Goal: Task Accomplishment & Management: Complete application form

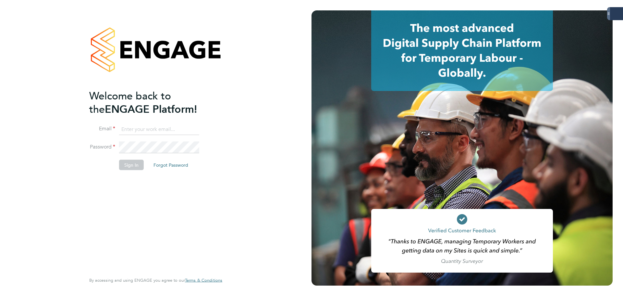
type input "[PERSON_NAME][EMAIL_ADDRESS][PERSON_NAME][DOMAIN_NAME]"
click at [132, 164] on button "Sign In" at bounding box center [131, 164] width 25 height 10
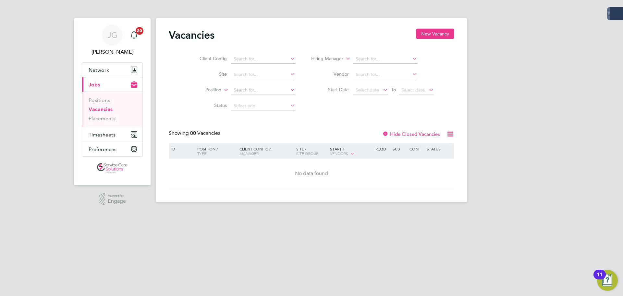
click at [496, 42] on div "JG James Glover Notifications 20 Applications: Network Businesses Sites Workers…" at bounding box center [311, 106] width 623 height 212
click at [103, 134] on span "Timesheets" at bounding box center [102, 134] width 27 height 6
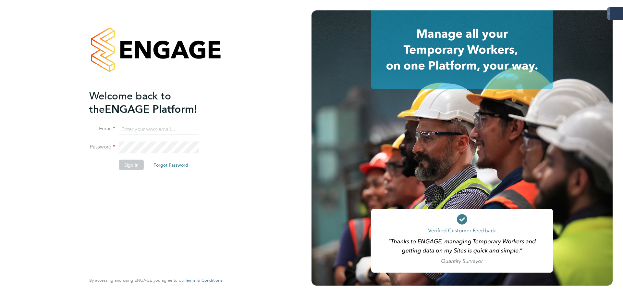
type input "james.glover@servicecare.org.uk"
click at [139, 161] on button "Sign In" at bounding box center [131, 164] width 25 height 10
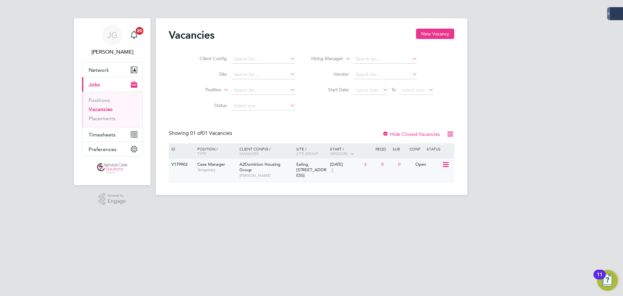
click at [224, 164] on span "Case Manager" at bounding box center [211, 164] width 28 height 6
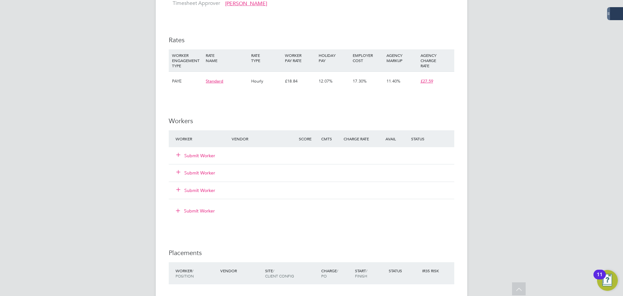
scroll to position [616, 0]
click at [203, 155] on button "Submit Worker" at bounding box center [196, 155] width 39 height 6
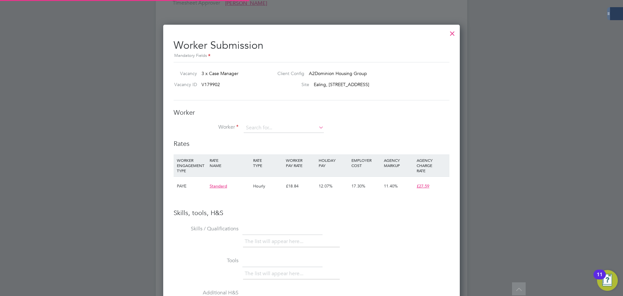
scroll to position [19, 44]
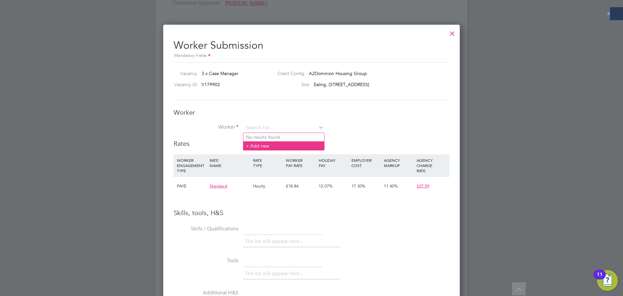
click at [265, 147] on li "+ Add new" at bounding box center [283, 145] width 81 height 9
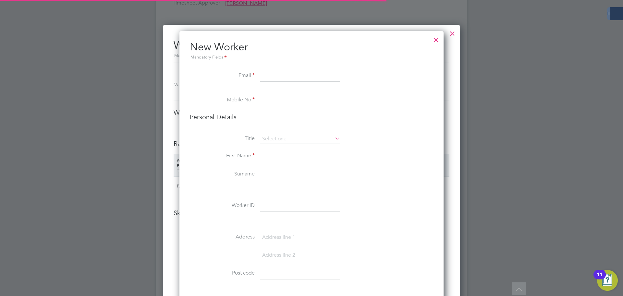
scroll to position [1055, 264]
click at [267, 77] on input at bounding box center [300, 76] width 80 height 12
click at [275, 76] on input at bounding box center [300, 76] width 80 height 12
click at [445, 86] on div "Vacancy 3 x Case Manager Client Config A2Dominion Housing Group Vacancy ID V179…" at bounding box center [311, 81] width 281 height 22
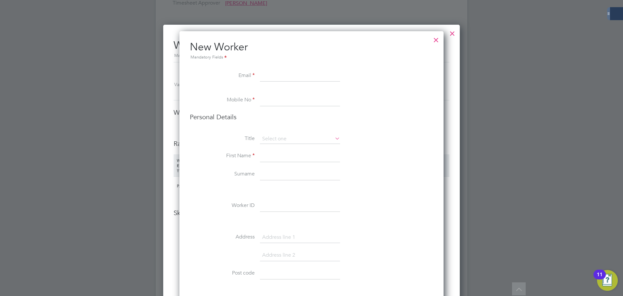
click at [285, 75] on input at bounding box center [300, 76] width 80 height 12
paste input "andre230970@gmail.com"
type input "andre230970@gmail.co"
click at [375, 128] on li "Personal Details" at bounding box center [311, 123] width 243 height 21
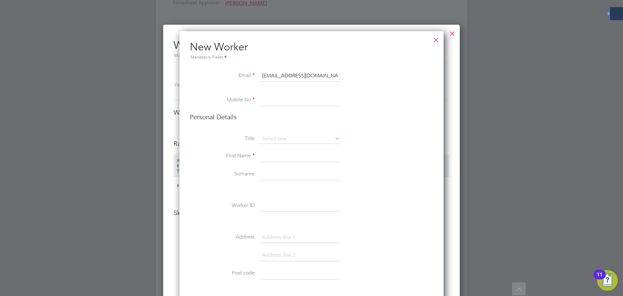
click at [308, 103] on input at bounding box center [300, 100] width 80 height 12
paste input "07535181124"
drag, startPoint x: 266, startPoint y: 99, endPoint x: 262, endPoint y: 99, distance: 3.9
click at [262, 99] on input "07535181124" at bounding box center [300, 100] width 80 height 12
type input "7535181124"
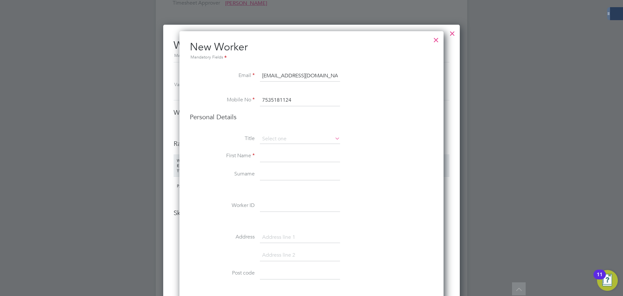
click at [281, 131] on li "Personal Details" at bounding box center [311, 123] width 243 height 21
click at [282, 137] on input at bounding box center [300, 139] width 80 height 10
click at [290, 146] on li "Mr" at bounding box center [300, 148] width 81 height 8
type input "Mr"
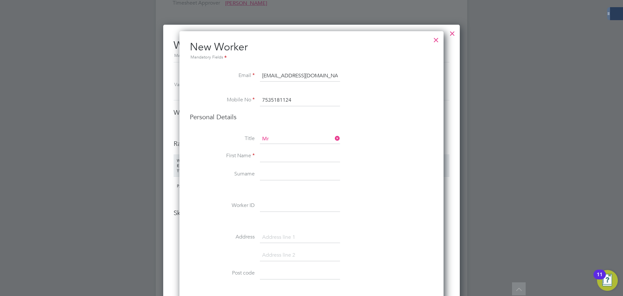
click at [388, 150] on li "Title Mr" at bounding box center [311, 142] width 243 height 16
drag, startPoint x: 282, startPoint y: 160, endPoint x: 387, endPoint y: 160, distance: 104.8
click at [282, 160] on input at bounding box center [300, 156] width 80 height 12
click at [275, 154] on input at bounding box center [300, 156] width 80 height 12
click at [274, 159] on input at bounding box center [300, 156] width 80 height 12
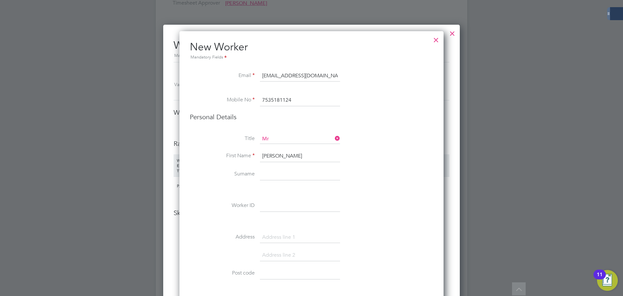
type input "Andre"
type input "Moses"
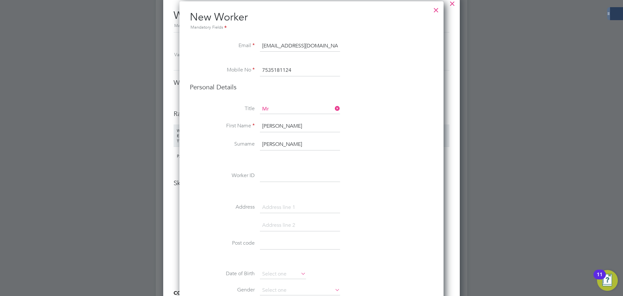
scroll to position [649, 0]
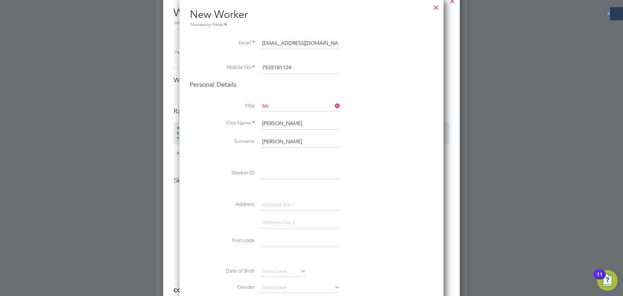
click at [262, 68] on input "7535181124" at bounding box center [300, 68] width 80 height 12
click at [431, 112] on li "Title Mr" at bounding box center [311, 110] width 243 height 16
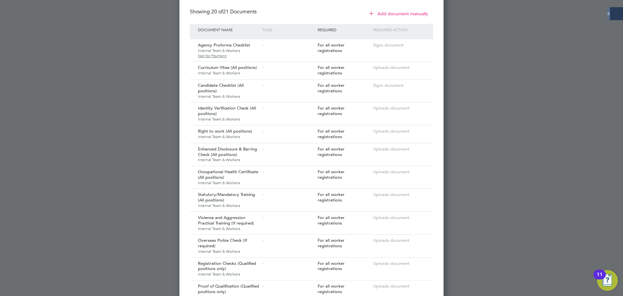
scroll to position [973, 0]
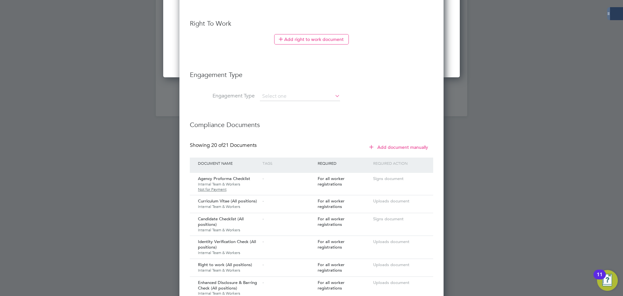
click at [285, 102] on li "Engagement Type" at bounding box center [311, 100] width 243 height 16
click at [286, 98] on input at bounding box center [300, 96] width 80 height 9
click at [364, 103] on li "Engagement Type" at bounding box center [311, 100] width 243 height 16
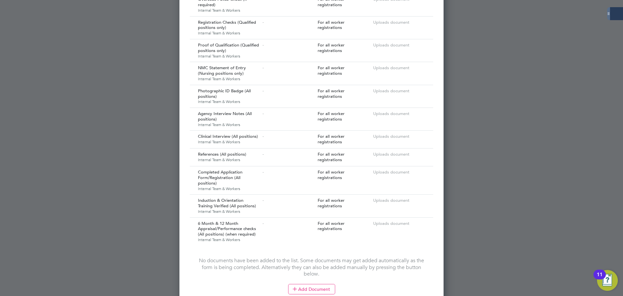
scroll to position [1406, 0]
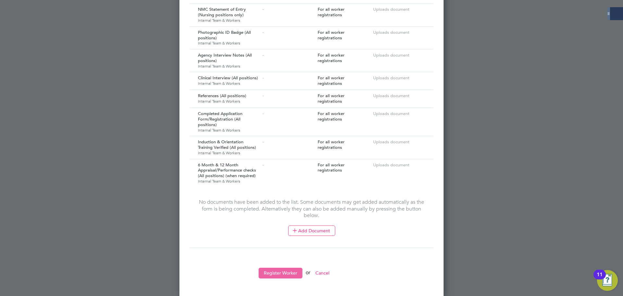
click at [281, 267] on button "Register Worker" at bounding box center [281, 272] width 44 height 10
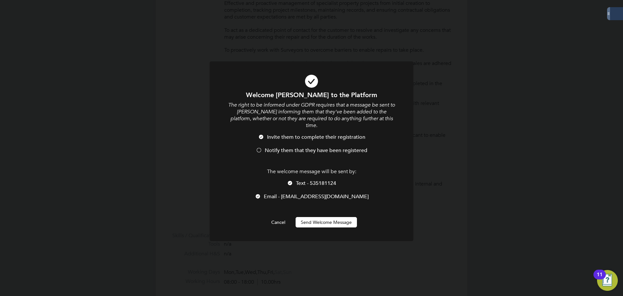
click at [287, 147] on span "Notify them that they have been registered" at bounding box center [316, 150] width 103 height 6
click at [296, 193] on span "Email - andre230970@gmail.co" at bounding box center [316, 196] width 105 height 6
click at [327, 217] on button "Send Welcome Message" at bounding box center [326, 222] width 61 height 10
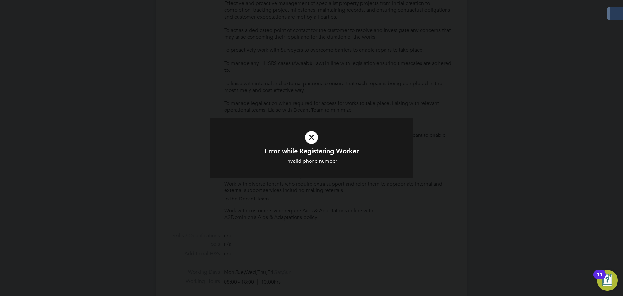
click at [333, 164] on div "Invalid phone number" at bounding box center [311, 161] width 169 height 7
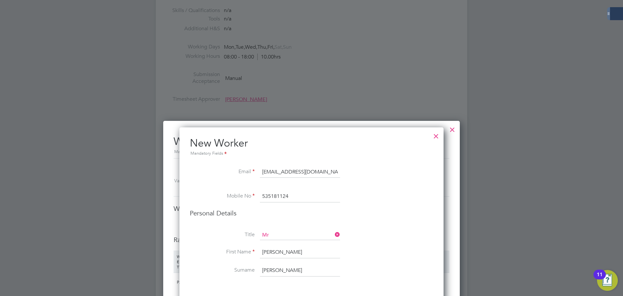
scroll to position [519, 0]
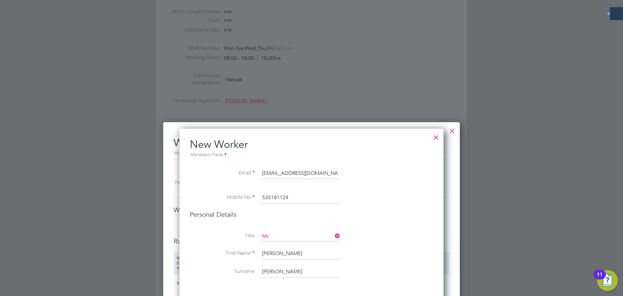
click at [262, 197] on input "535181124" at bounding box center [300, 198] width 80 height 12
drag, startPoint x: 296, startPoint y: 196, endPoint x: 207, endPoint y: 198, distance: 88.6
click at [207, 198] on li "Mobile No 7535181124" at bounding box center [311, 201] width 243 height 18
type input "01772208967"
click at [383, 218] on h3 "Personal Details" at bounding box center [311, 214] width 243 height 8
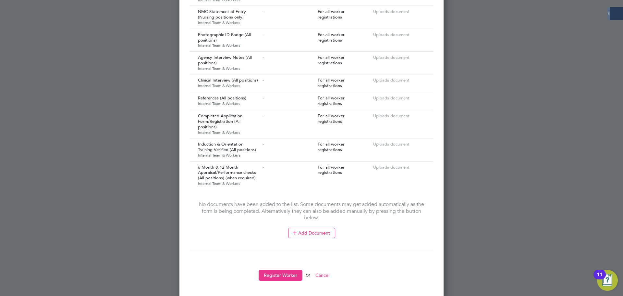
scroll to position [1406, 0]
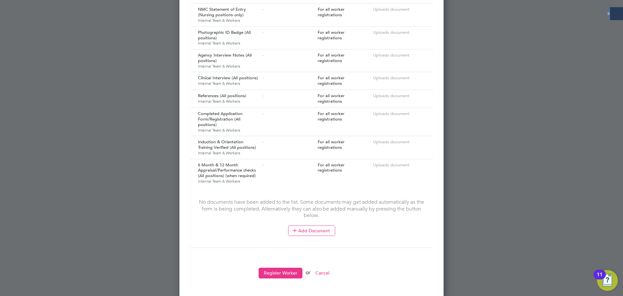
drag, startPoint x: 283, startPoint y: 272, endPoint x: 358, endPoint y: 259, distance: 76.1
click at [285, 272] on button "Register Worker" at bounding box center [281, 272] width 44 height 10
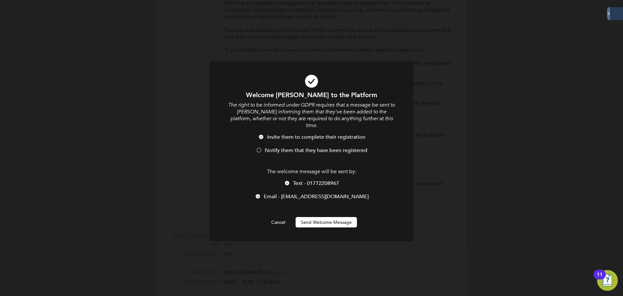
scroll to position [0, 0]
click at [281, 147] on span "Notify them that they have been registered" at bounding box center [316, 150] width 103 height 6
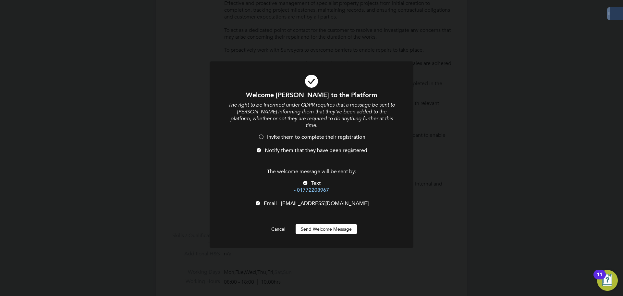
click at [294, 200] on span "Email - andre230970@gmail.co" at bounding box center [316, 203] width 105 height 6
click at [322, 207] on div "Welcome Andre to the Platform The right to be informed under GDPR requires that…" at bounding box center [311, 162] width 169 height 143
click at [332, 224] on button "Send Welcome Message" at bounding box center [326, 229] width 61 height 10
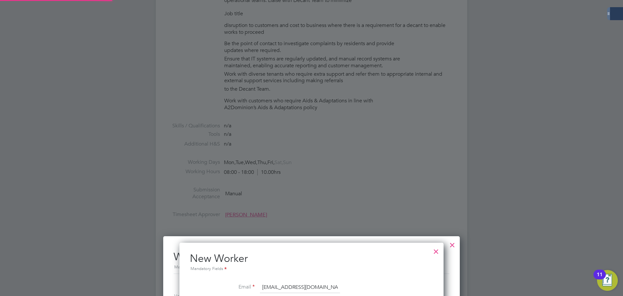
scroll to position [588, 0]
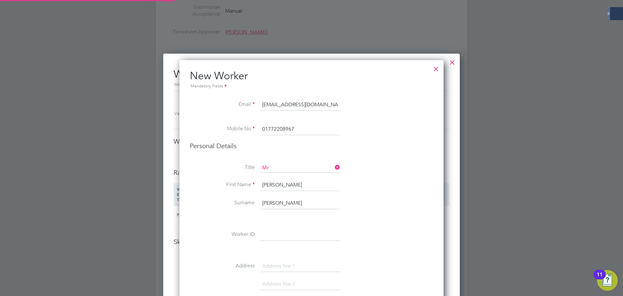
type input "[PERSON_NAME]"
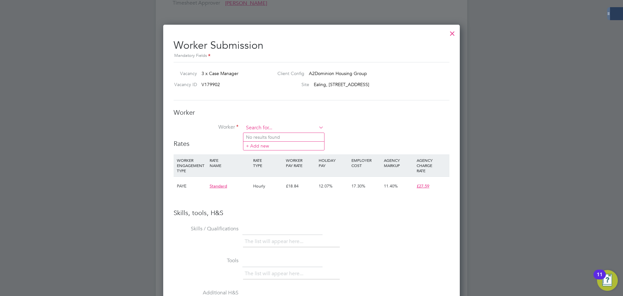
scroll to position [410, 297]
drag, startPoint x: 279, startPoint y: 129, endPoint x: 240, endPoint y: 132, distance: 38.5
click at [240, 132] on li "Worker" at bounding box center [312, 131] width 276 height 16
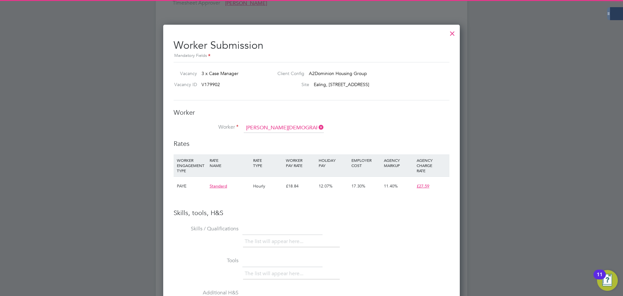
click at [276, 134] on li "Andre Moses" at bounding box center [284, 137] width 82 height 9
type input "[PERSON_NAME]"
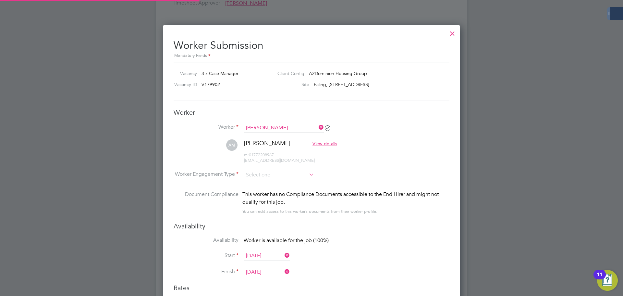
scroll to position [554, 297]
click at [276, 178] on input at bounding box center [279, 175] width 70 height 10
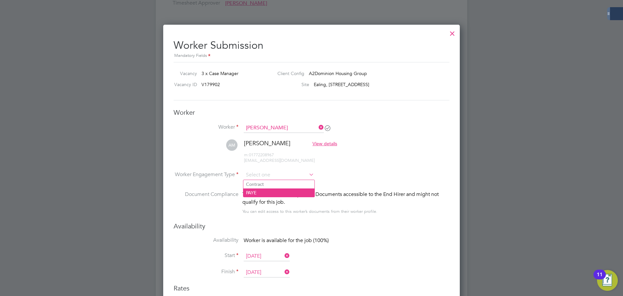
click at [271, 191] on li "PAYE" at bounding box center [278, 192] width 71 height 8
type input "PAYE"
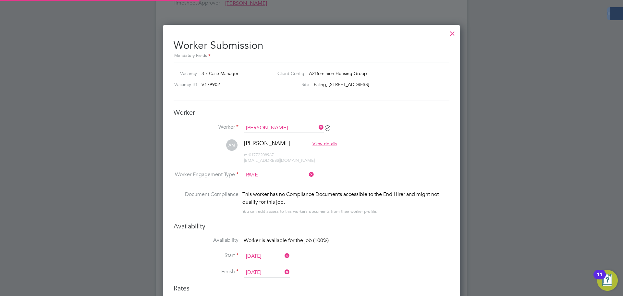
scroll to position [3, 3]
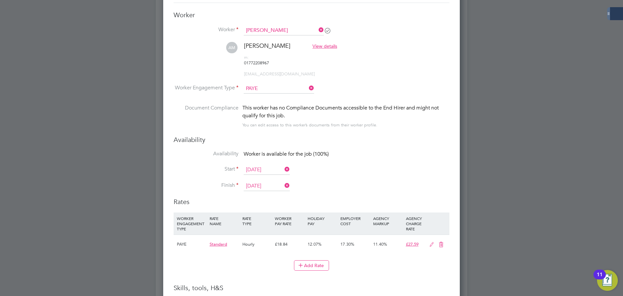
click at [370, 181] on li "Finish 15 Dec 2025" at bounding box center [312, 189] width 276 height 16
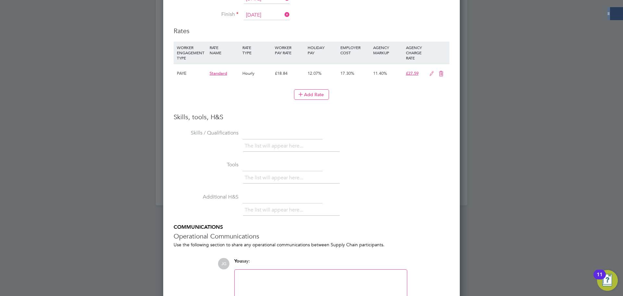
scroll to position [916, 0]
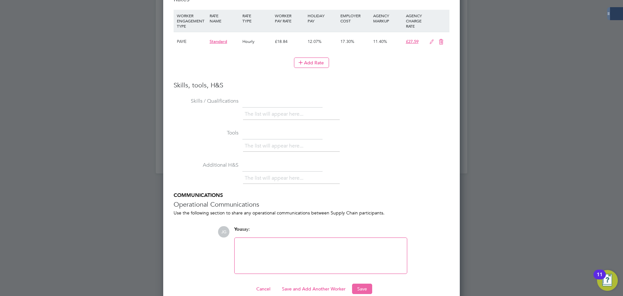
click at [362, 283] on button "Save" at bounding box center [362, 288] width 20 height 10
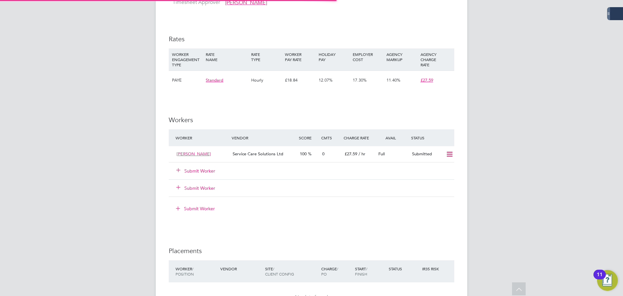
scroll to position [616, 0]
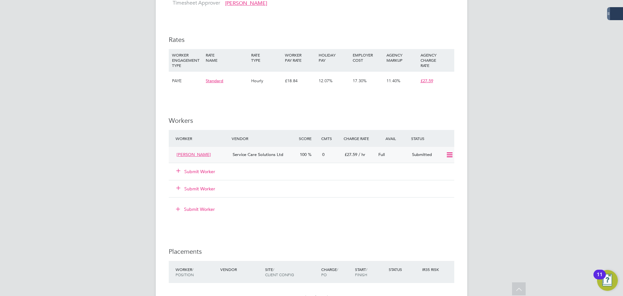
click at [412, 155] on div "Submitted" at bounding box center [426, 154] width 34 height 11
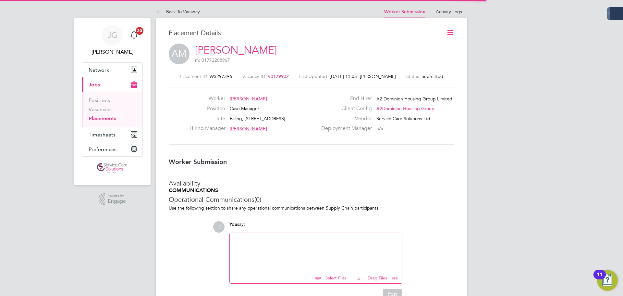
scroll to position [3, 3]
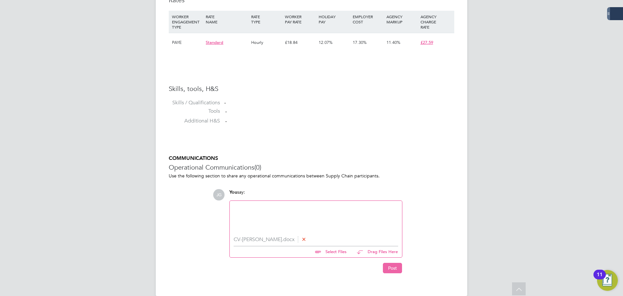
click at [392, 262] on button "Post" at bounding box center [392, 267] width 19 height 10
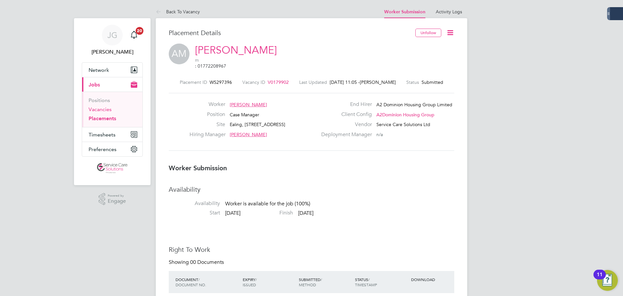
click at [105, 109] on link "Vacancies" at bounding box center [100, 109] width 23 height 6
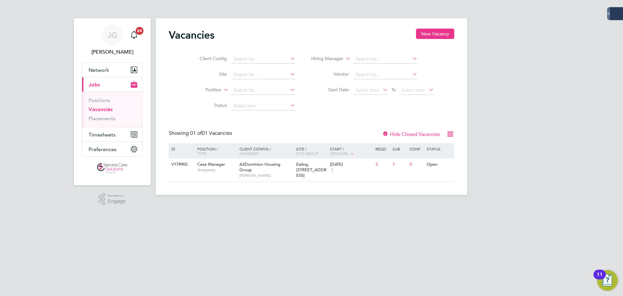
click at [281, 205] on html "JG James Glover Notifications 20 Applications: Network Businesses Sites Workers…" at bounding box center [311, 102] width 623 height 205
click at [267, 205] on html "JG James Glover Notifications 20 Applications: Network Businesses Sites Workers…" at bounding box center [311, 102] width 623 height 205
click at [199, 165] on span "Case Manager" at bounding box center [211, 164] width 28 height 6
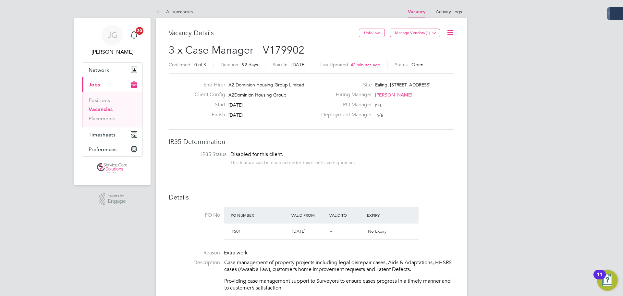
click at [452, 31] on icon at bounding box center [450, 33] width 8 height 8
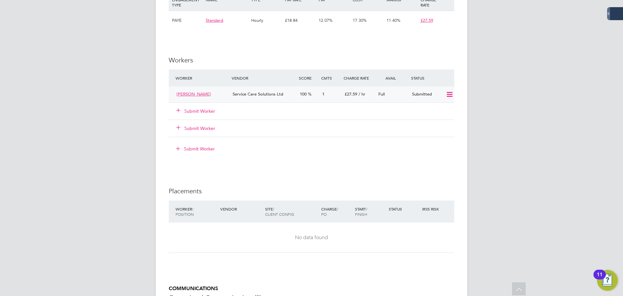
scroll to position [673, 0]
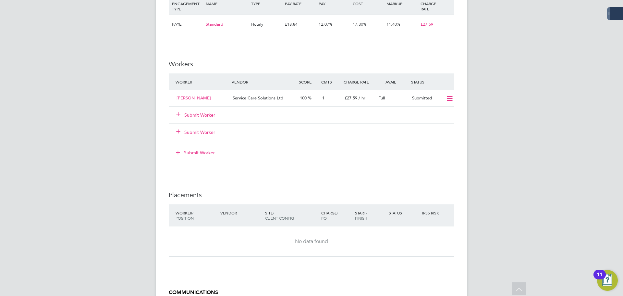
click at [203, 114] on button "Submit Worker" at bounding box center [196, 115] width 39 height 6
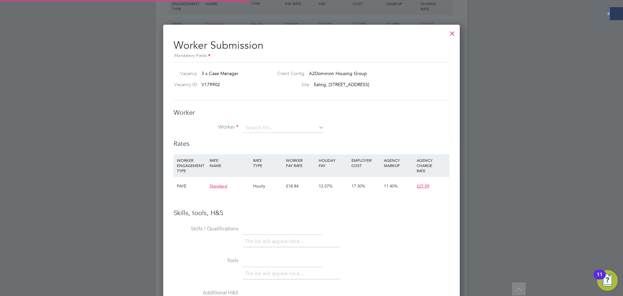
scroll to position [19, 44]
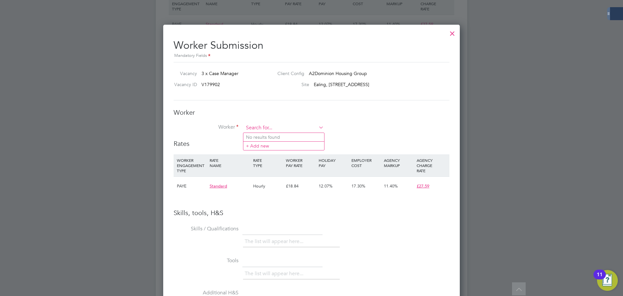
click at [267, 126] on input at bounding box center [284, 128] width 80 height 10
click at [266, 129] on input at bounding box center [284, 128] width 80 height 10
click at [268, 130] on input at bounding box center [284, 128] width 80 height 10
click at [389, 118] on div "Worker Worker Worker Engagement Type" at bounding box center [312, 123] width 276 height 31
click at [253, 128] on input at bounding box center [284, 128] width 80 height 10
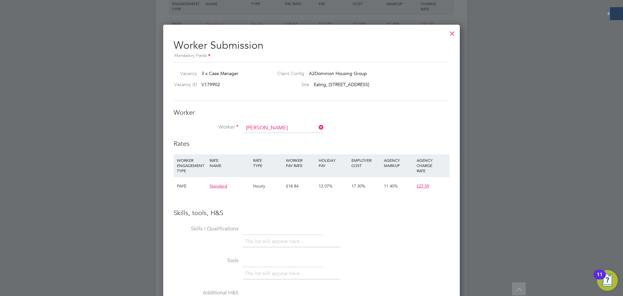
click at [271, 140] on li "David Alf red" at bounding box center [287, 137] width 89 height 9
type input "[PERSON_NAME]"
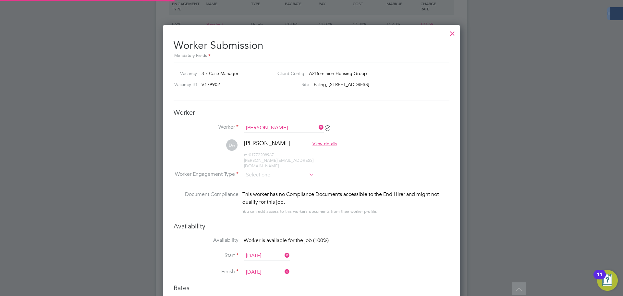
scroll to position [554, 297]
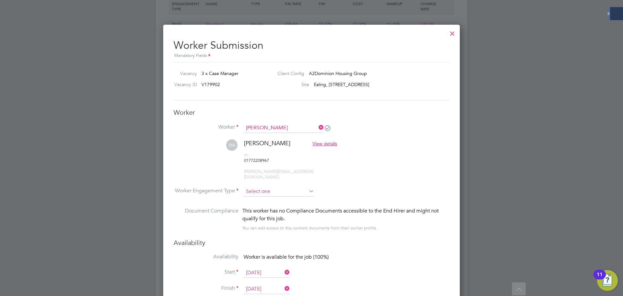
click at [273, 187] on input at bounding box center [279, 192] width 70 height 10
click at [274, 190] on li "PAYE" at bounding box center [278, 192] width 71 height 8
type input "PAYE"
click at [367, 187] on li "Worker Engagement Type PAYE" at bounding box center [312, 197] width 276 height 20
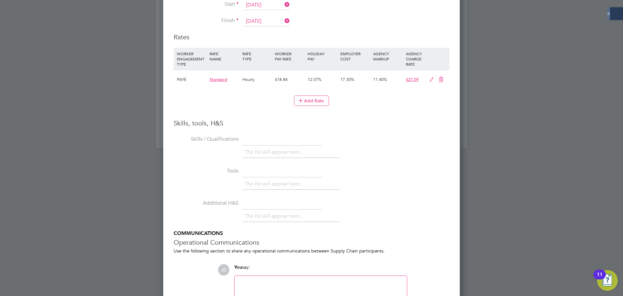
scroll to position [973, 0]
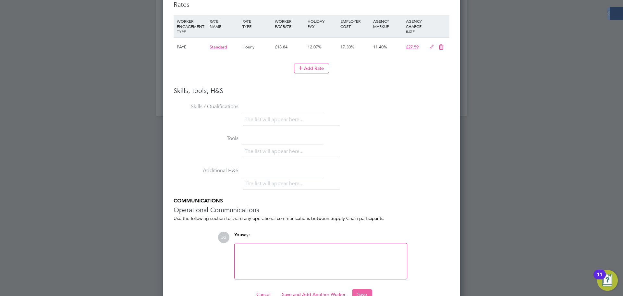
click at [366, 289] on button "Save" at bounding box center [362, 294] width 20 height 10
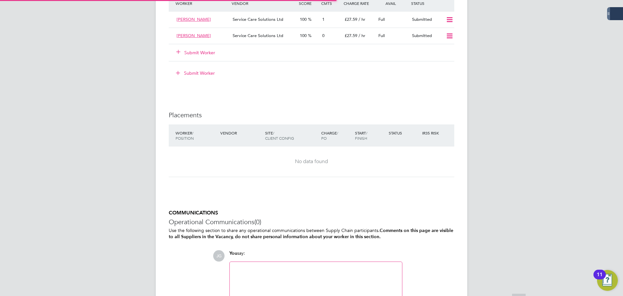
scroll to position [673, 0]
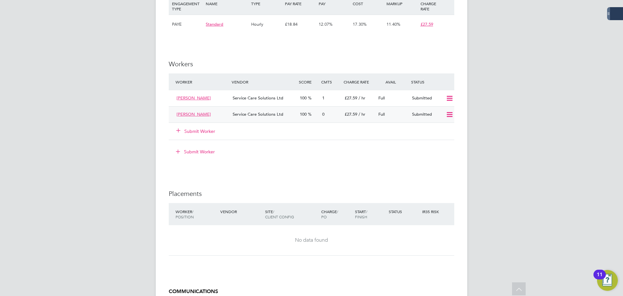
click at [210, 112] on div "[PERSON_NAME]" at bounding box center [202, 114] width 56 height 11
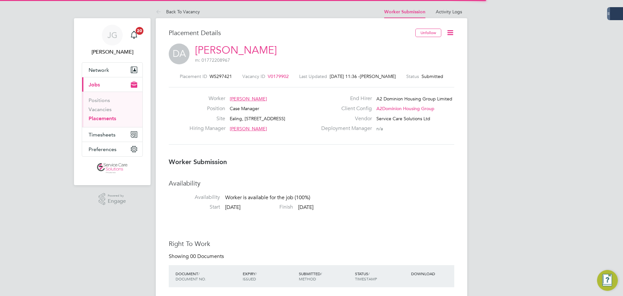
scroll to position [3, 3]
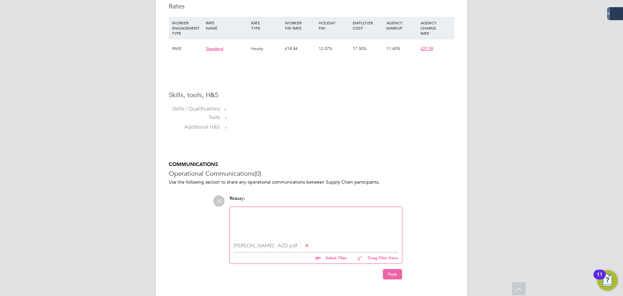
click at [393, 269] on button "Post" at bounding box center [392, 274] width 19 height 10
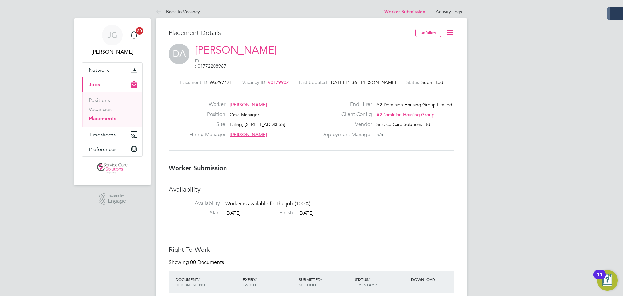
drag, startPoint x: 105, startPoint y: 119, endPoint x: 118, endPoint y: 120, distance: 13.0
click at [105, 119] on link "Placements" at bounding box center [103, 118] width 28 height 6
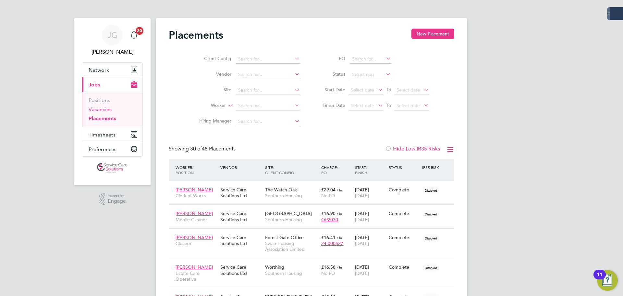
click at [109, 108] on link "Vacancies" at bounding box center [100, 109] width 23 height 6
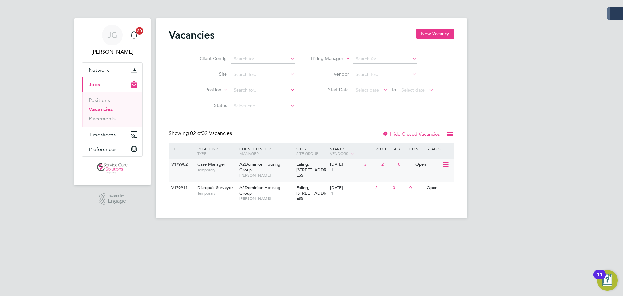
click at [225, 163] on span "Case Manager" at bounding box center [211, 164] width 28 height 6
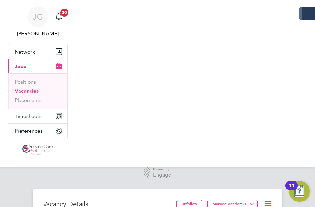
scroll to position [3, 3]
